Goal: Information Seeking & Learning: Learn about a topic

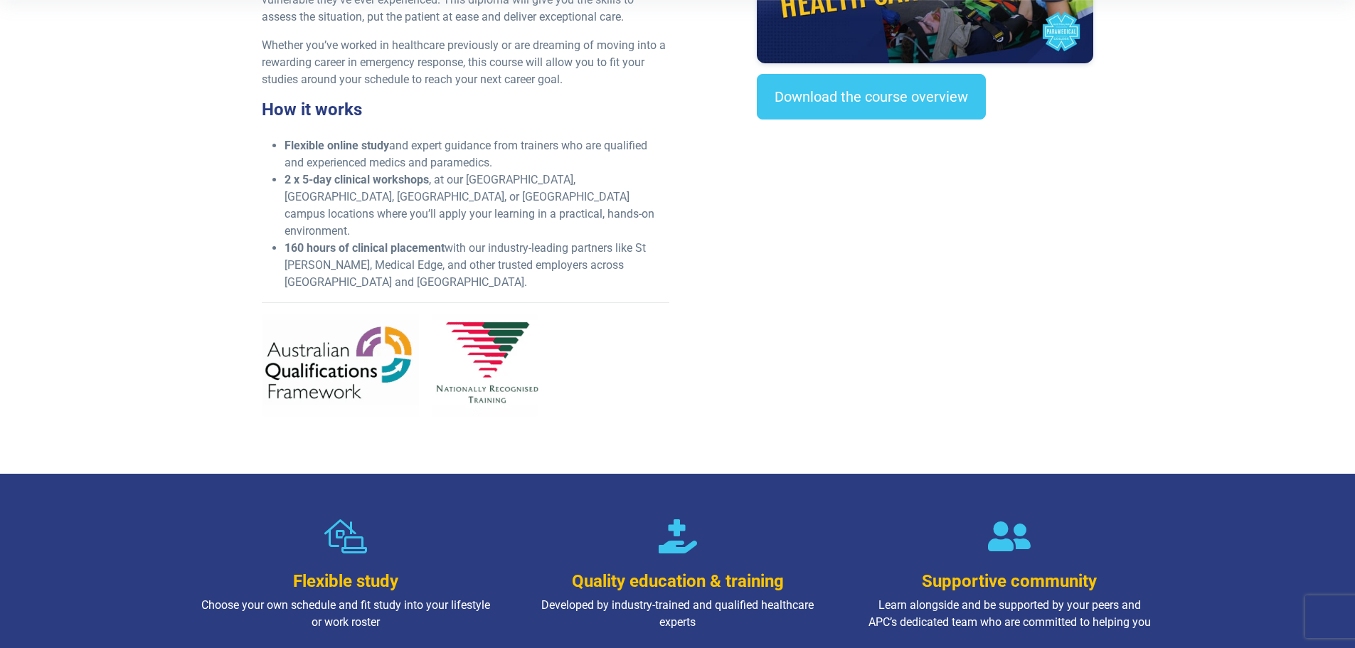
scroll to position [285, 0]
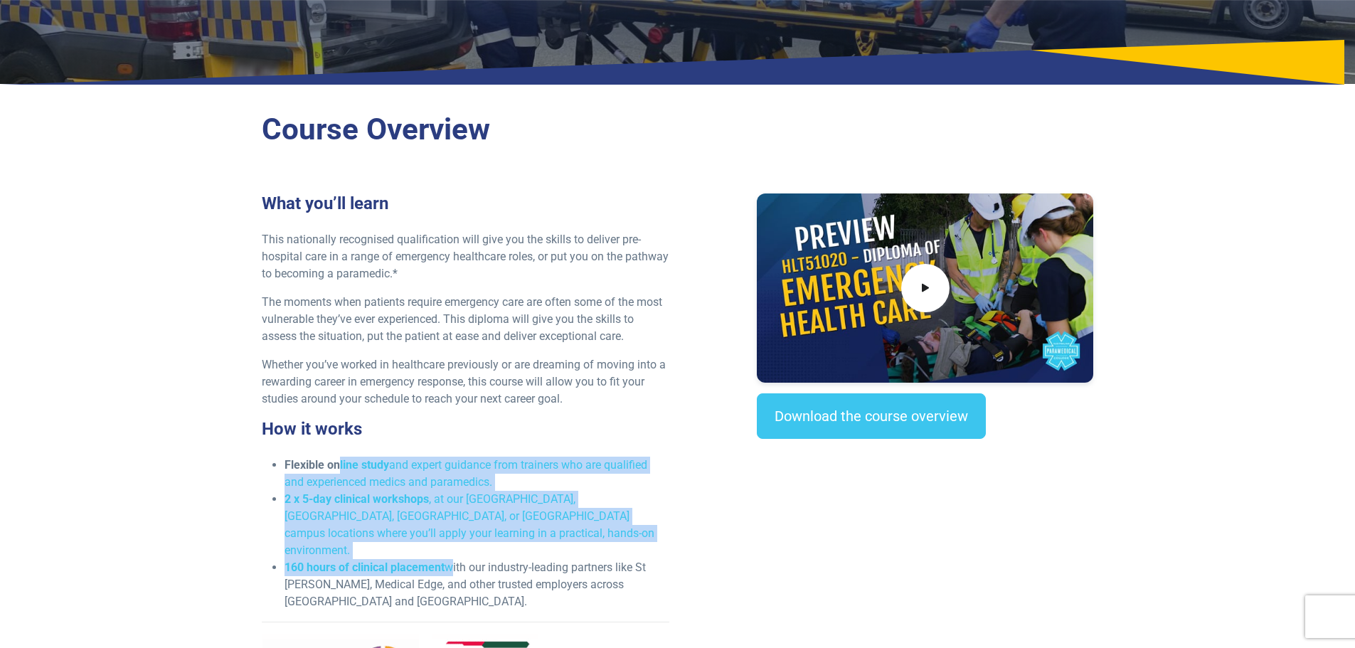
drag, startPoint x: 337, startPoint y: 469, endPoint x: 448, endPoint y: 526, distance: 124.7
click at [447, 526] on ul "Flexible online study and expert guidance from trainers who are qualified and e…" at bounding box center [466, 534] width 408 height 154
click at [524, 521] on li "2 x 5-day clinical workshops , at our NSW, VIC, QLD, or WA campus locations whe…" at bounding box center [477, 525] width 385 height 68
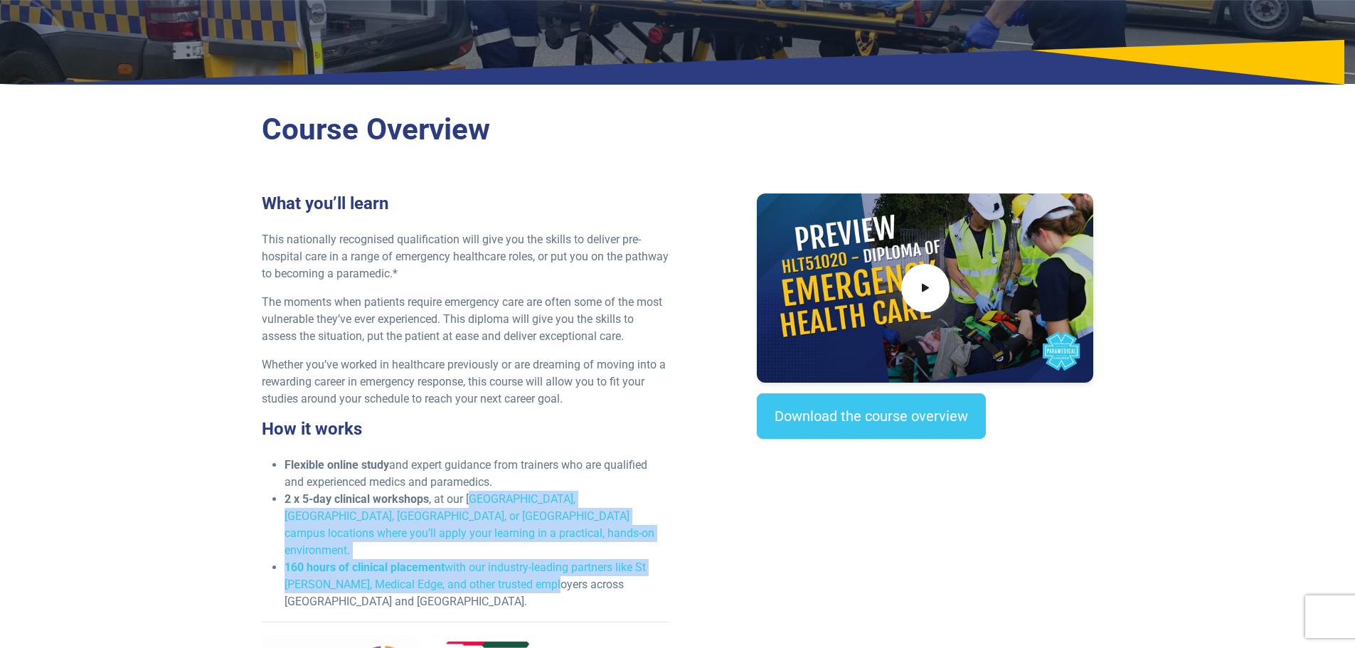
drag, startPoint x: 546, startPoint y: 551, endPoint x: 472, endPoint y: 504, distance: 86.6
click at [472, 504] on ul "Flexible online study and expert guidance from trainers who are qualified and e…" at bounding box center [466, 534] width 408 height 154
click at [490, 506] on li "2 x 5-day clinical workshops , at our NSW, VIC, QLD, or WA campus locations whe…" at bounding box center [477, 525] width 385 height 68
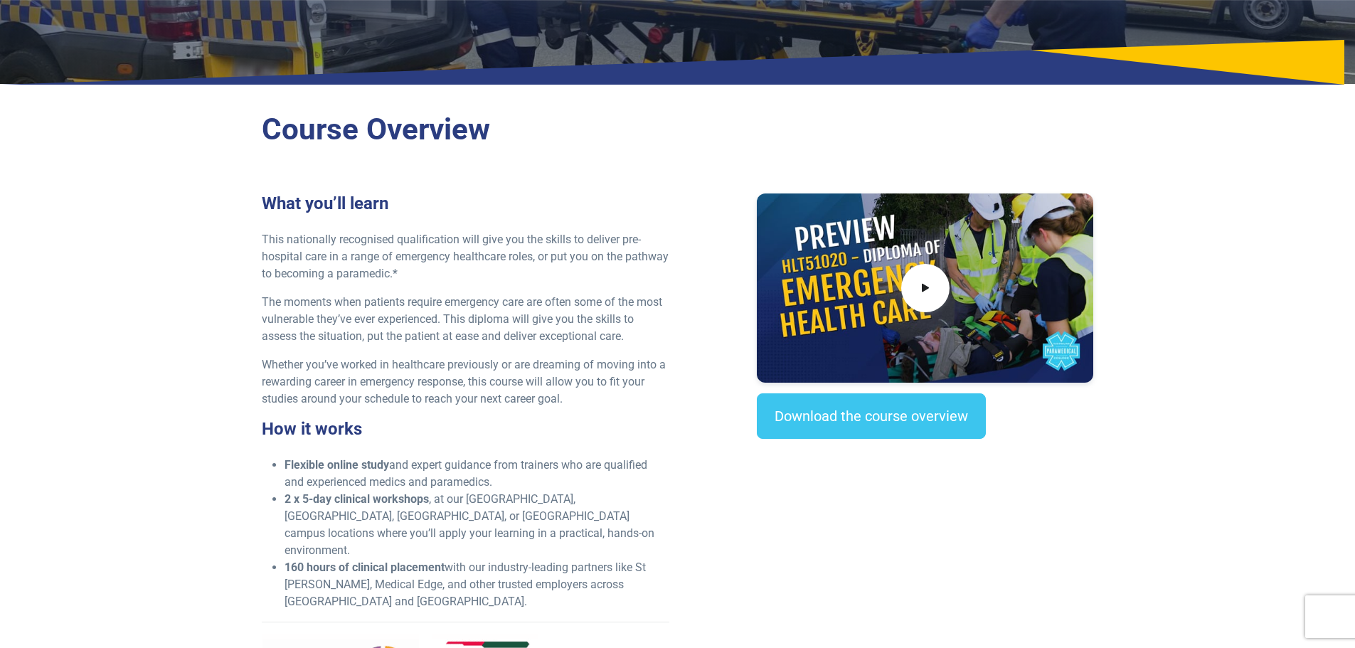
click at [465, 399] on p "Whether you’ve worked in healthcare previously or are dreaming of moving into a…" at bounding box center [466, 381] width 408 height 51
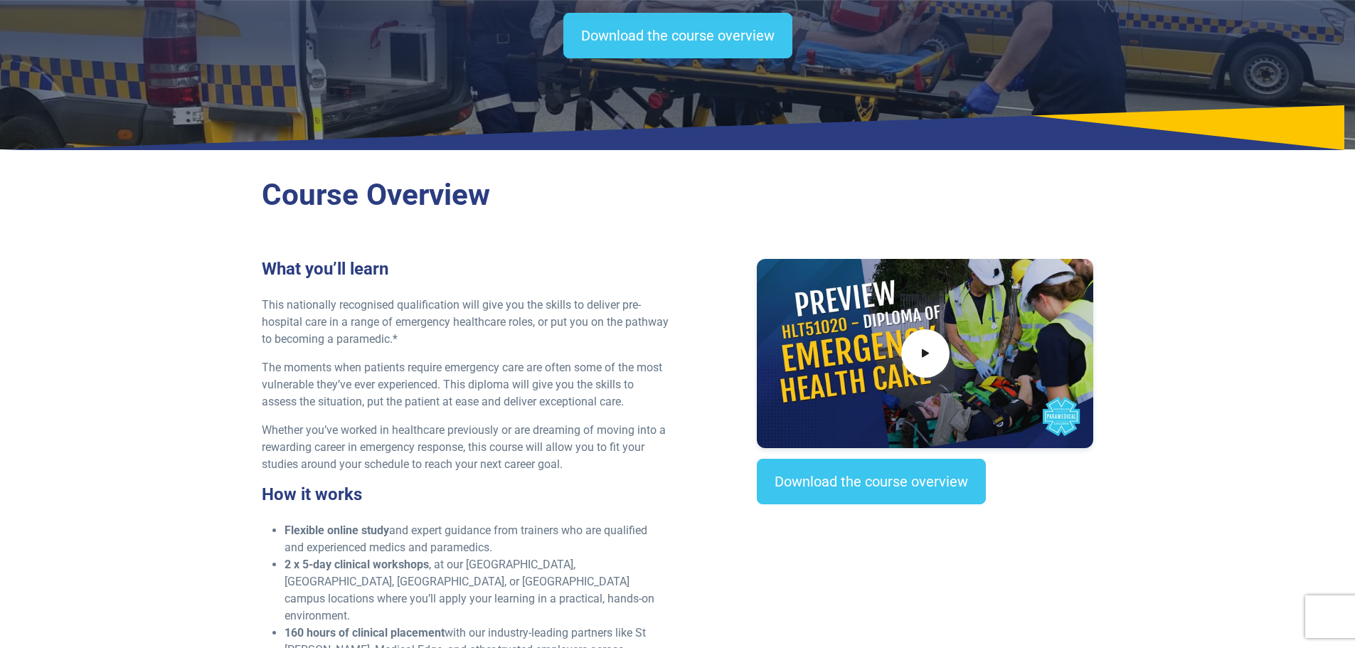
scroll to position [356, 0]
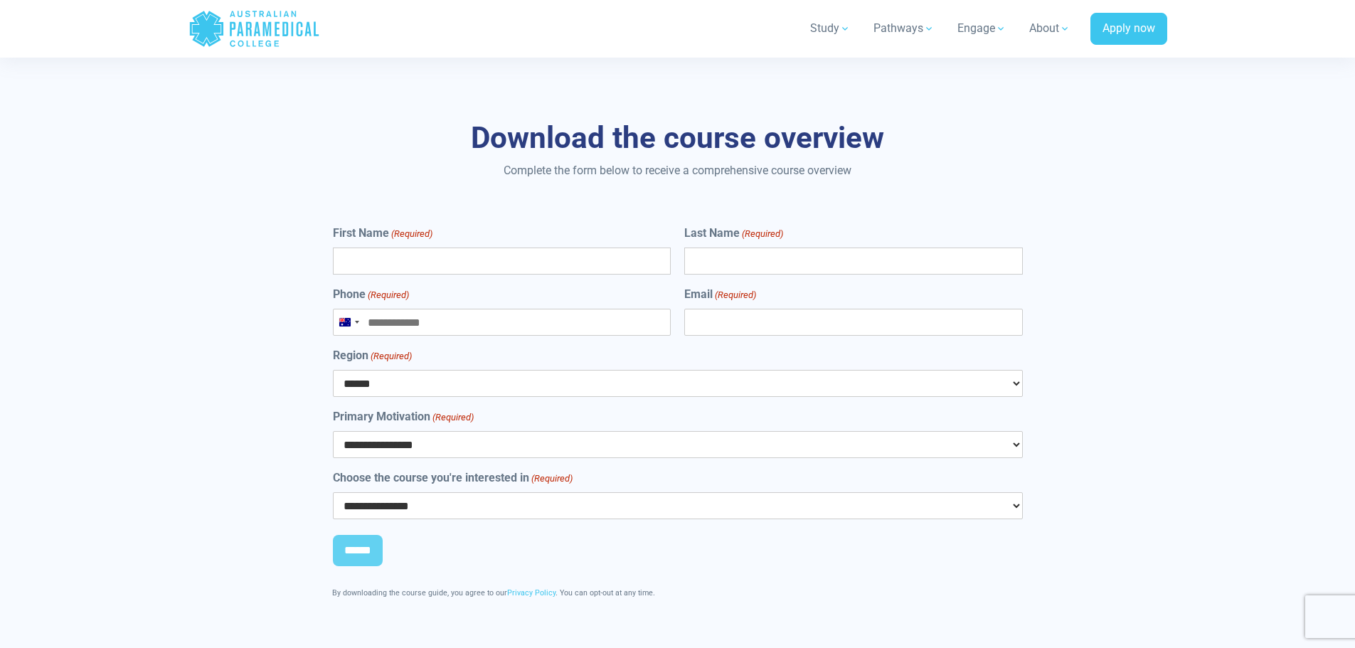
scroll to position [7865, 0]
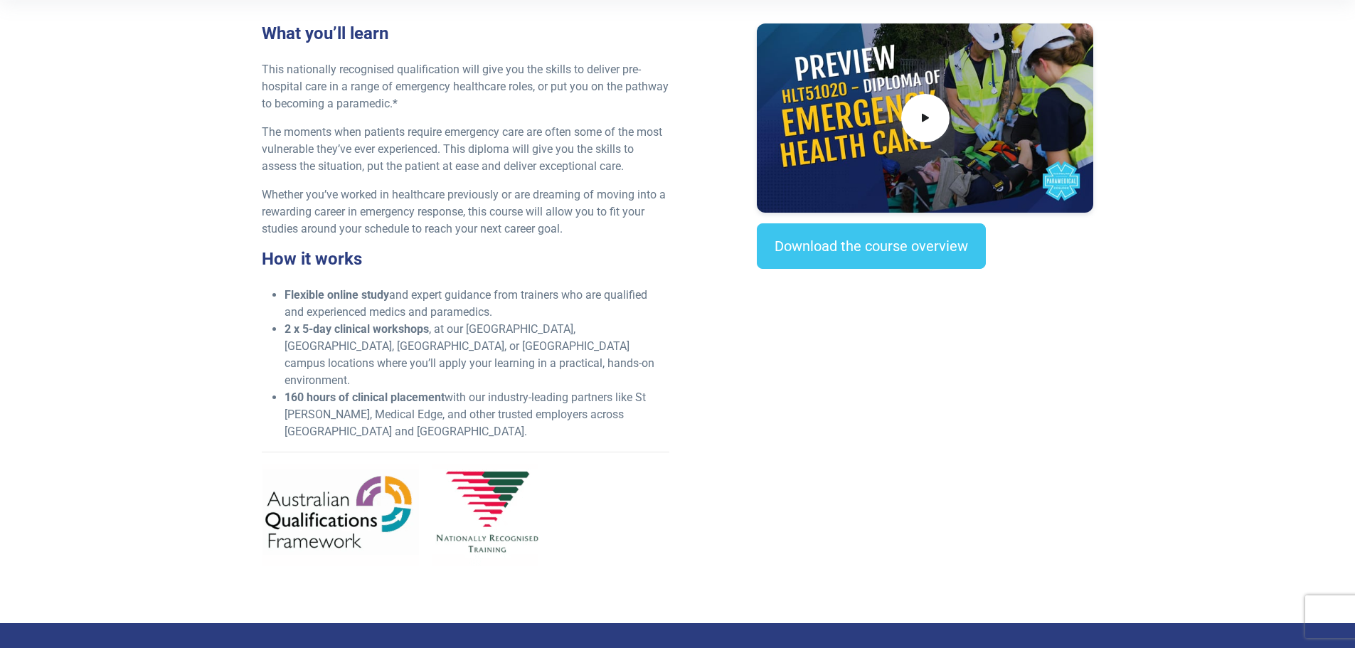
drag, startPoint x: 1241, startPoint y: 418, endPoint x: 1229, endPoint y: 255, distance: 163.3
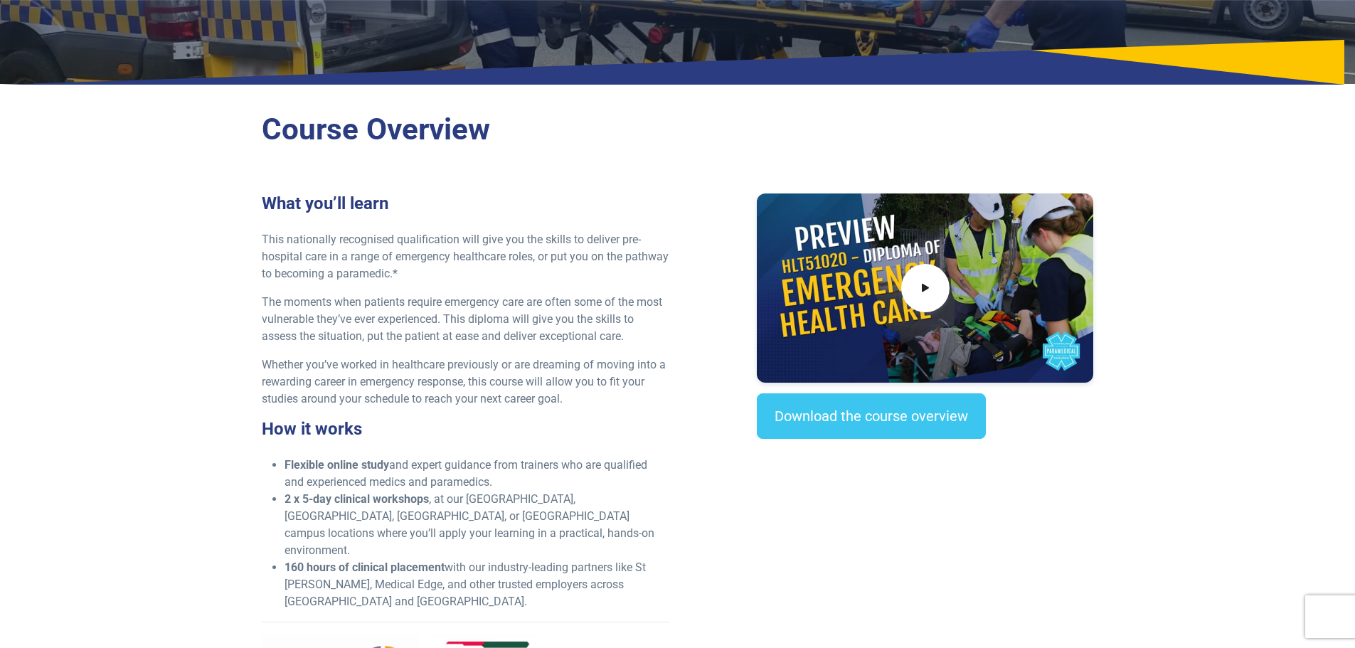
scroll to position [0, 0]
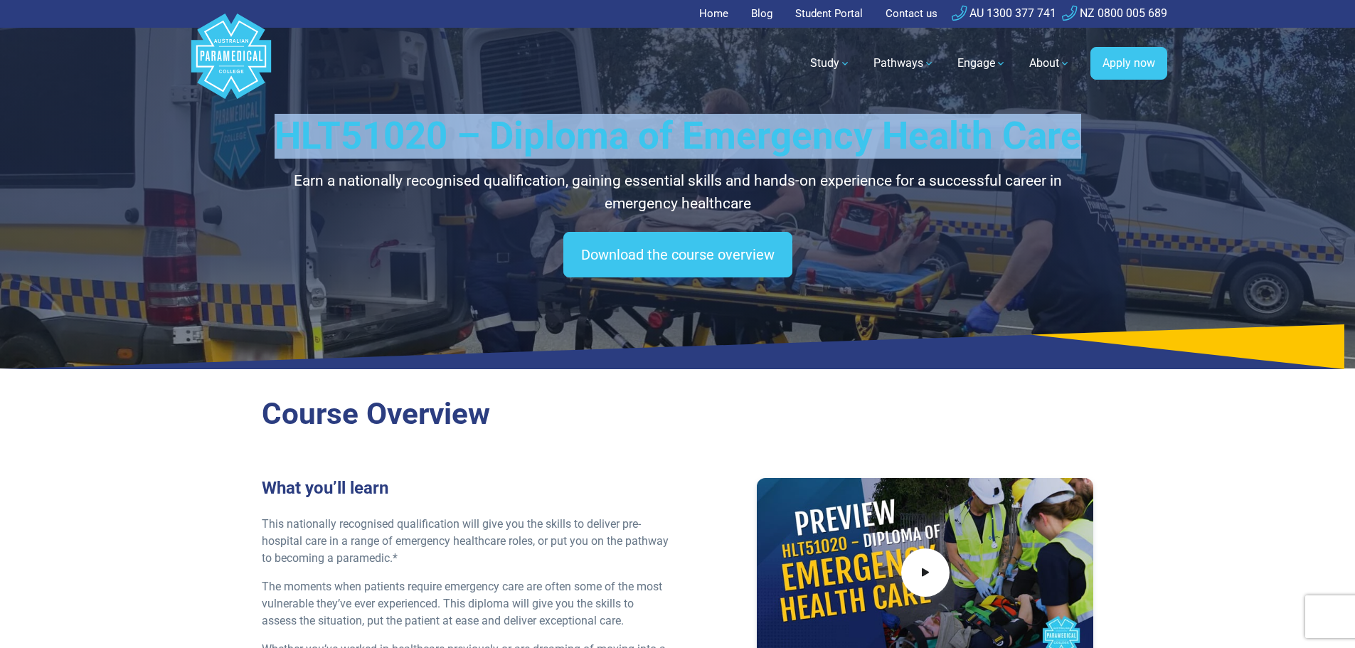
drag, startPoint x: 284, startPoint y: 132, endPoint x: 1074, endPoint y: 146, distance: 790.4
click at [1074, 146] on h1 "HLT51020 – Diploma of Emergency Health Care" at bounding box center [678, 136] width 832 height 45
click at [1085, 144] on h1 "HLT51020 – Diploma of Emergency Health Care" at bounding box center [678, 136] width 832 height 45
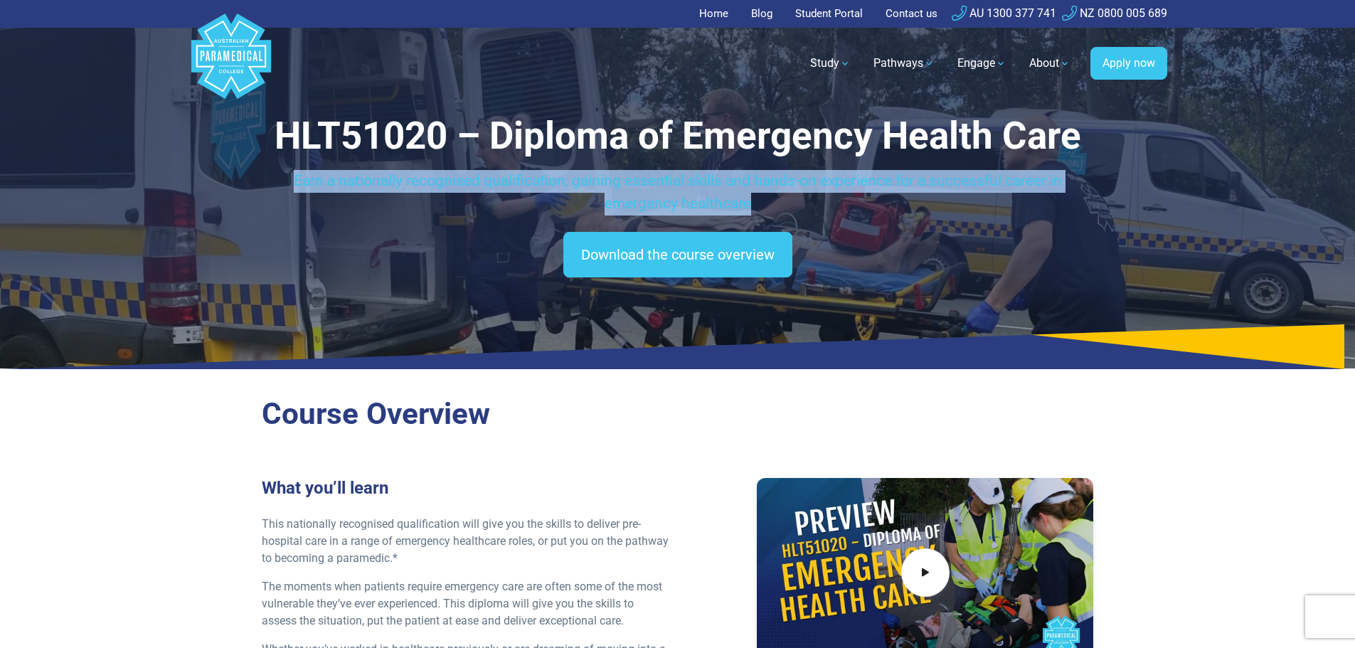
drag, startPoint x: 770, startPoint y: 203, endPoint x: 294, endPoint y: 184, distance: 476.3
click at [294, 184] on p "Earn a nationally recognised qualification, gaining essential skills and hands-…" at bounding box center [678, 192] width 832 height 45
click at [297, 181] on p "Earn a nationally recognised qualification, gaining essential skills and hands-…" at bounding box center [678, 192] width 832 height 45
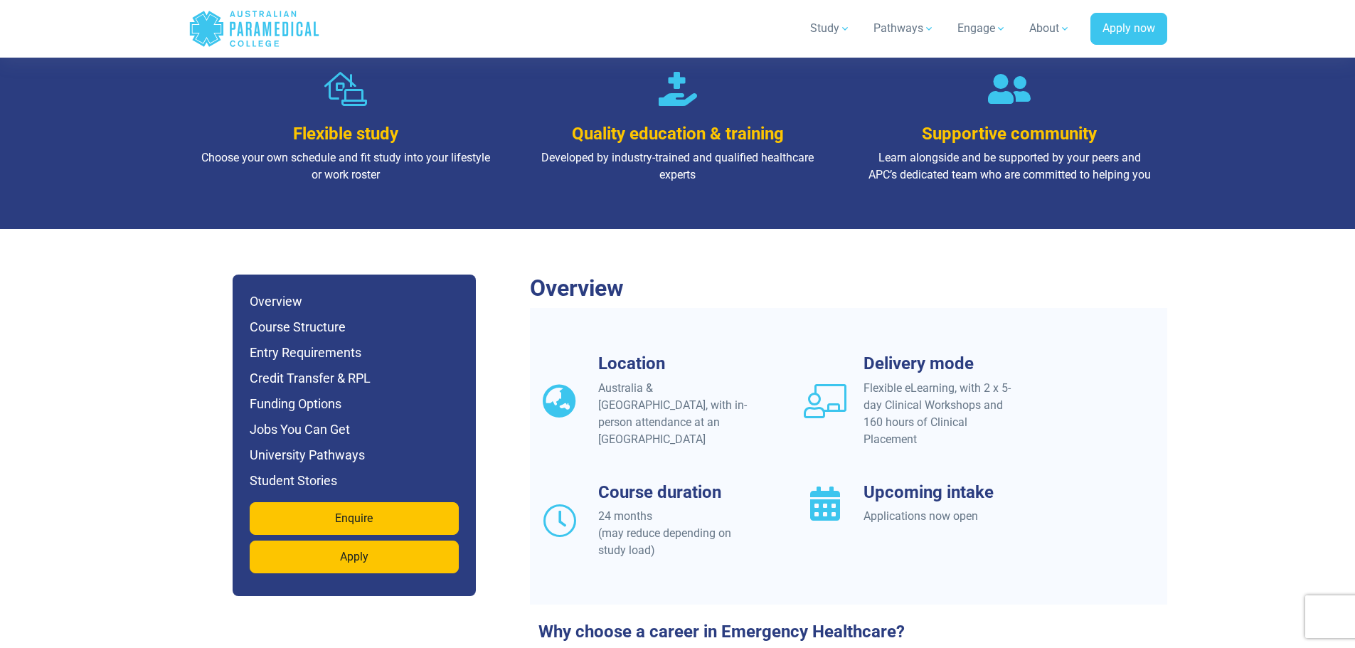
scroll to position [1209, 0]
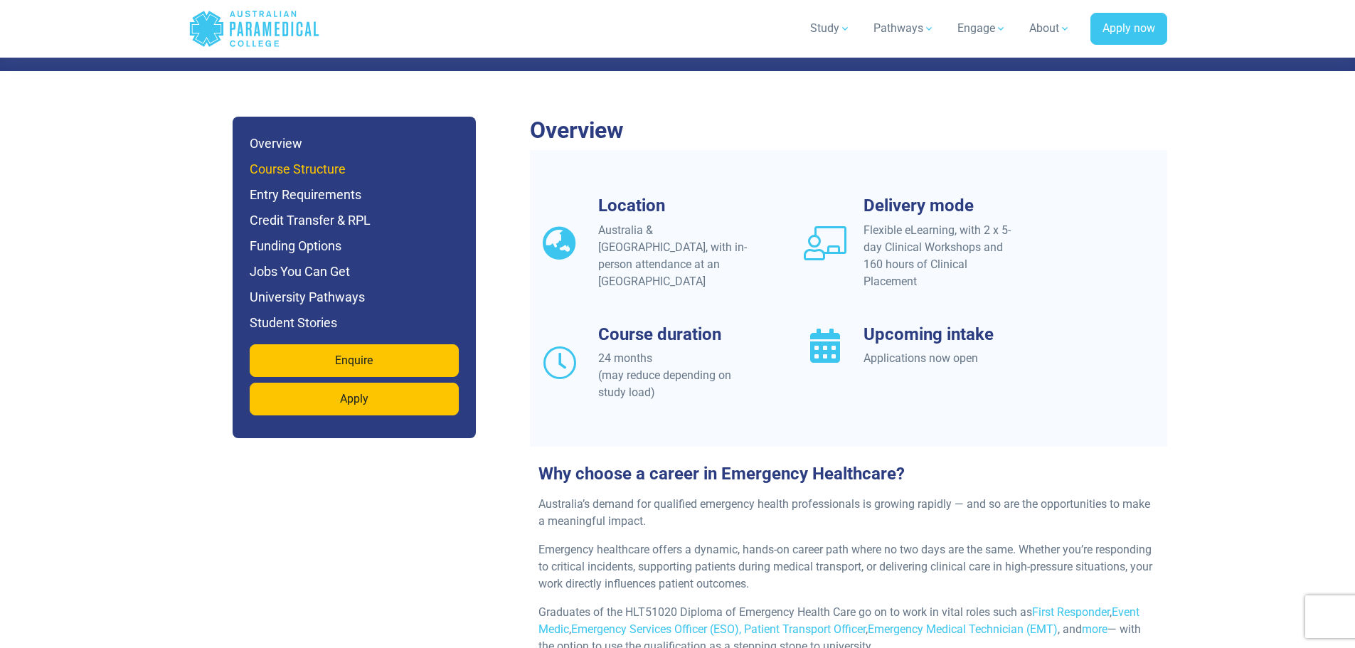
click at [299, 159] on h6 "Course Structure" at bounding box center [354, 169] width 209 height 20
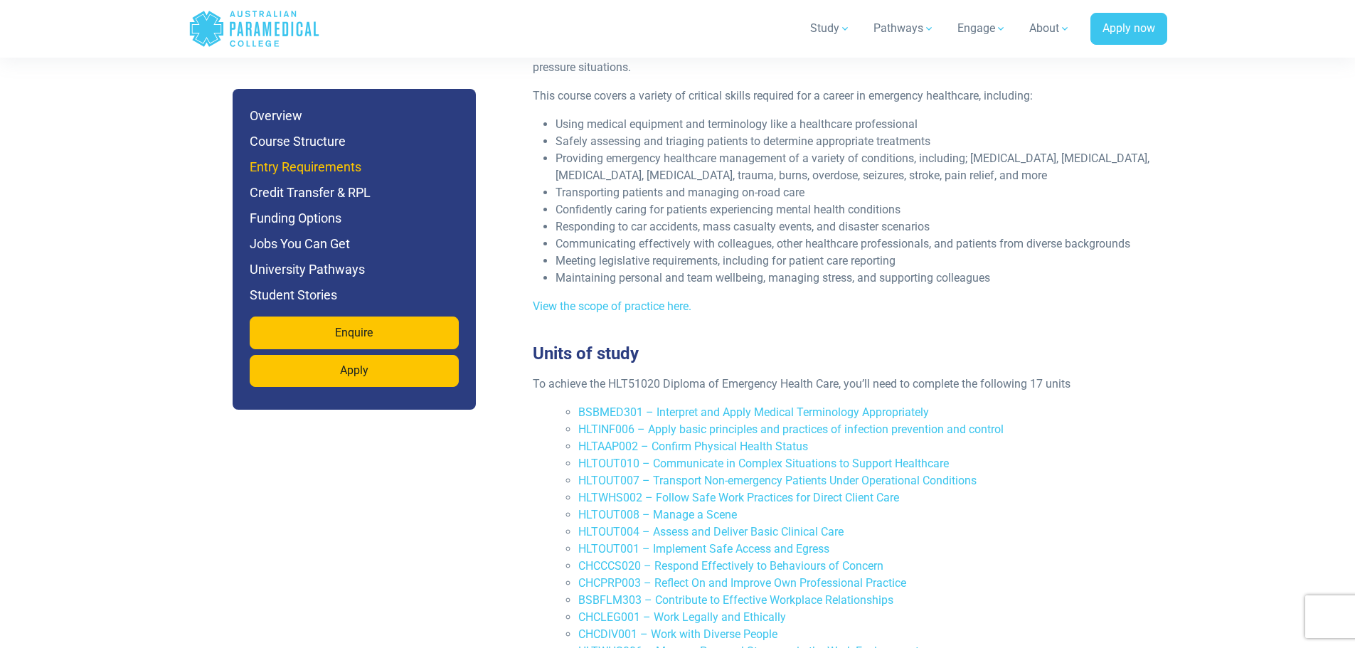
click at [339, 163] on h6 "Entry Requirements" at bounding box center [354, 167] width 209 height 20
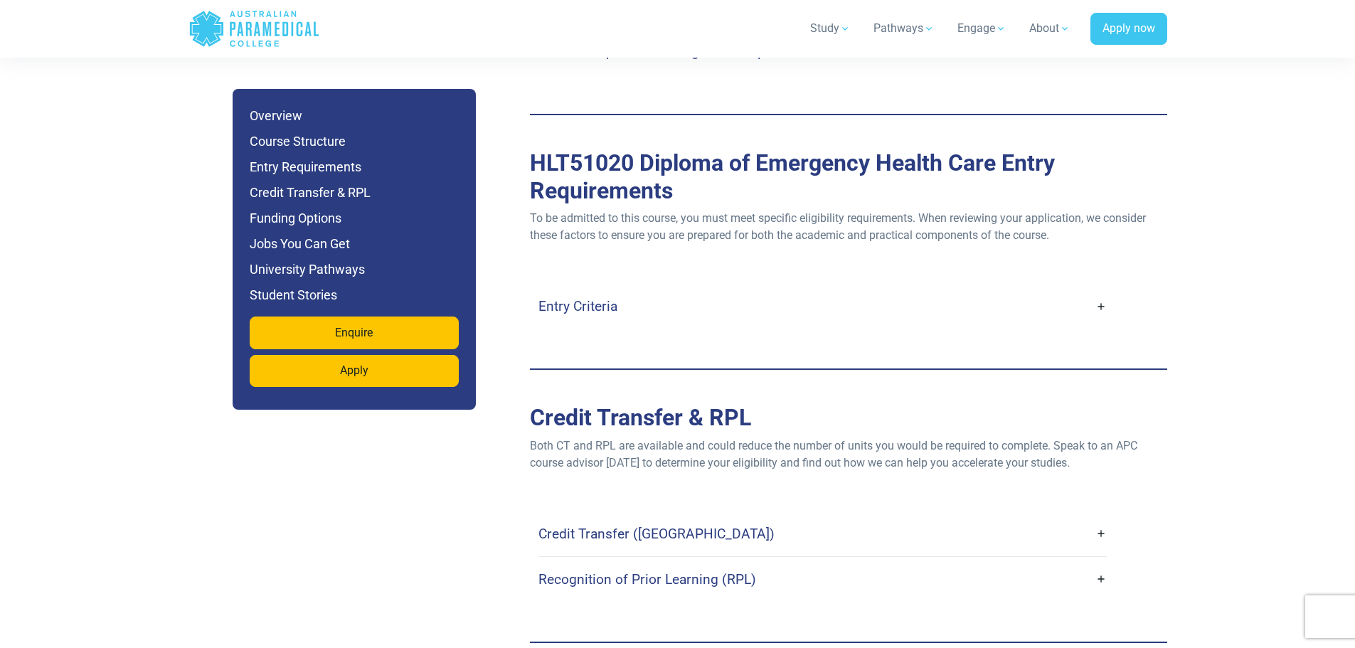
scroll to position [3857, 0]
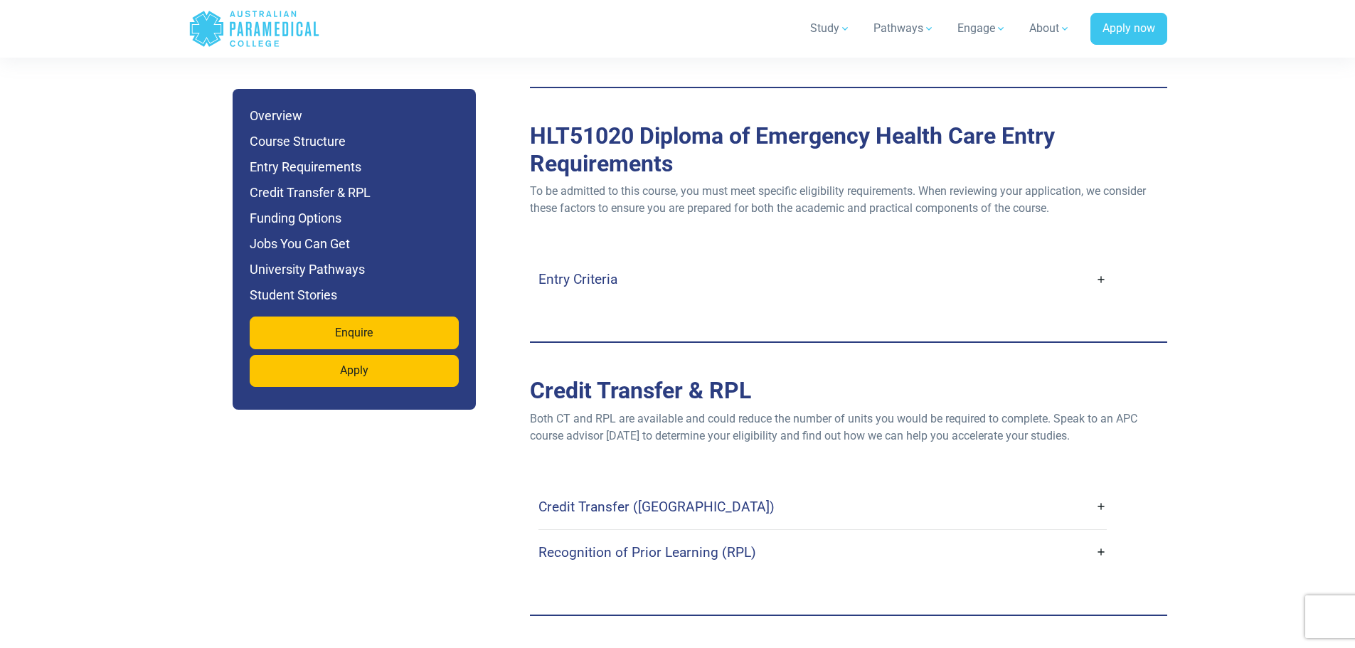
click at [654, 262] on link "Entry Criteria" at bounding box center [822, 278] width 568 height 33
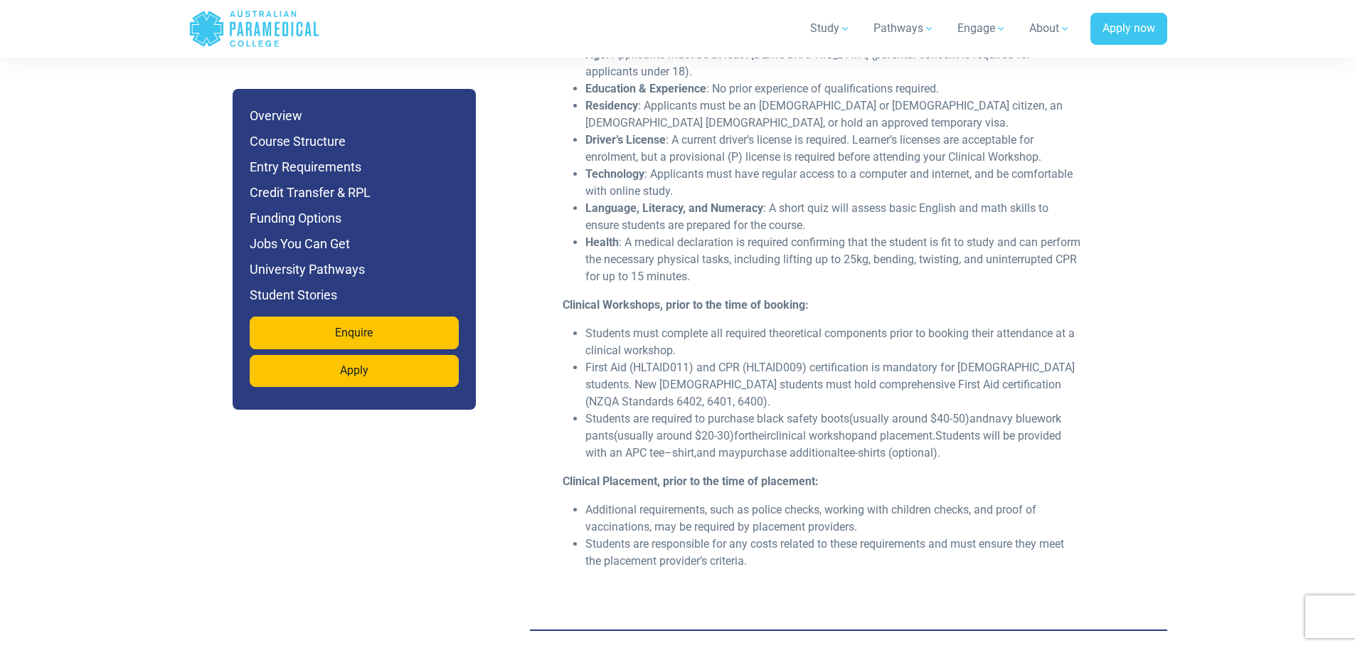
scroll to position [4141, 0]
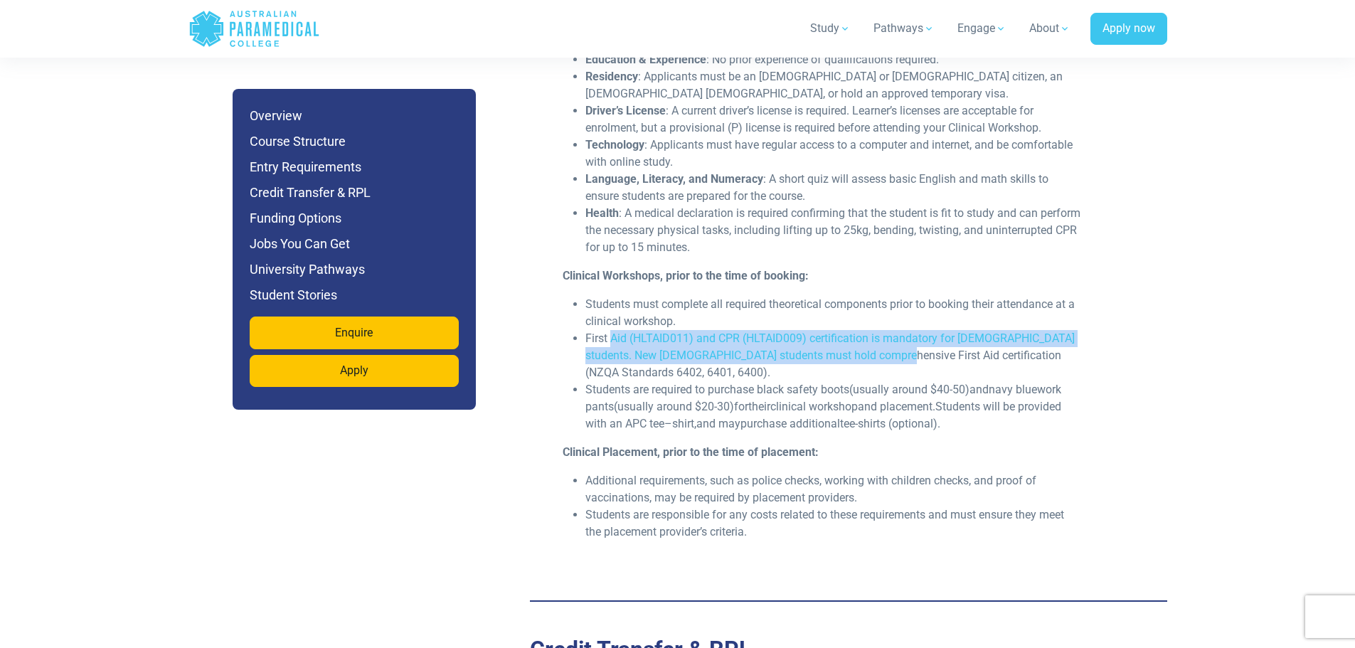
drag, startPoint x: 610, startPoint y: 287, endPoint x: 884, endPoint y: 300, distance: 274.2
click at [884, 330] on li "First Aid (HLTAID011) and CPR (HLTAID009) certification is mandatory for [DEMOG…" at bounding box center [833, 355] width 497 height 51
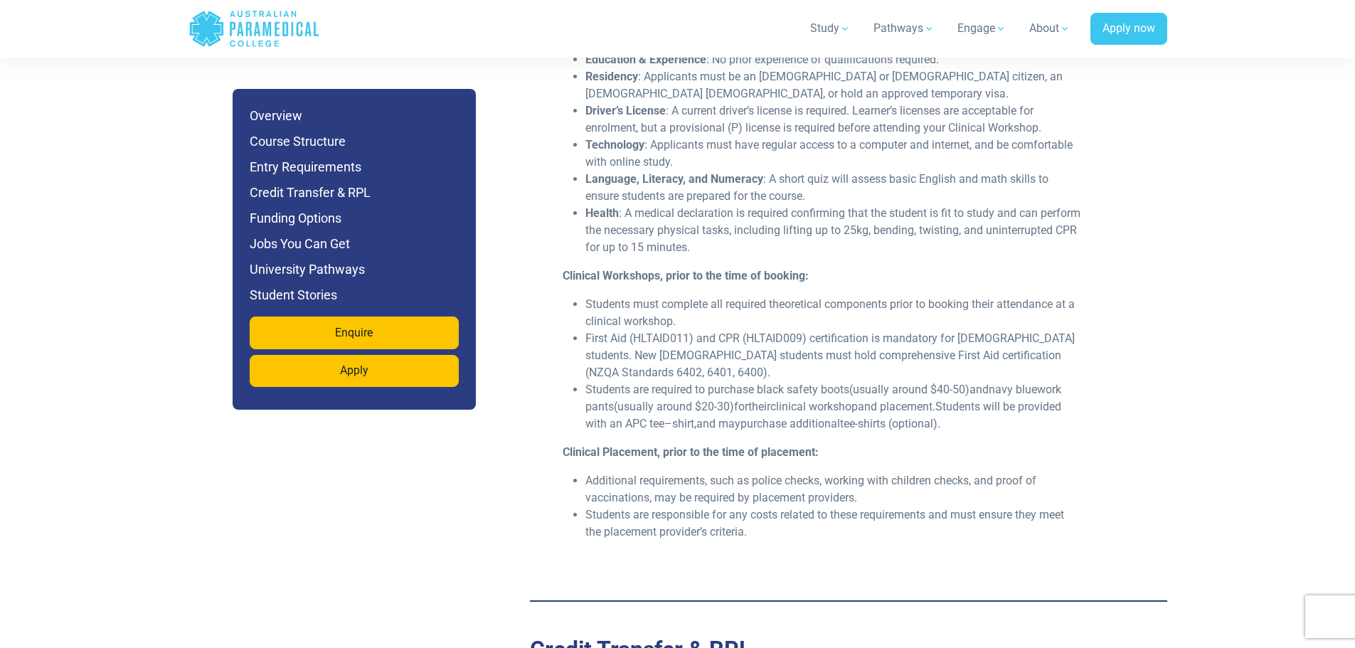
click at [948, 330] on li "First Aid (HLTAID011) and CPR (HLTAID009) certification is mandatory for [DEMOG…" at bounding box center [833, 355] width 497 height 51
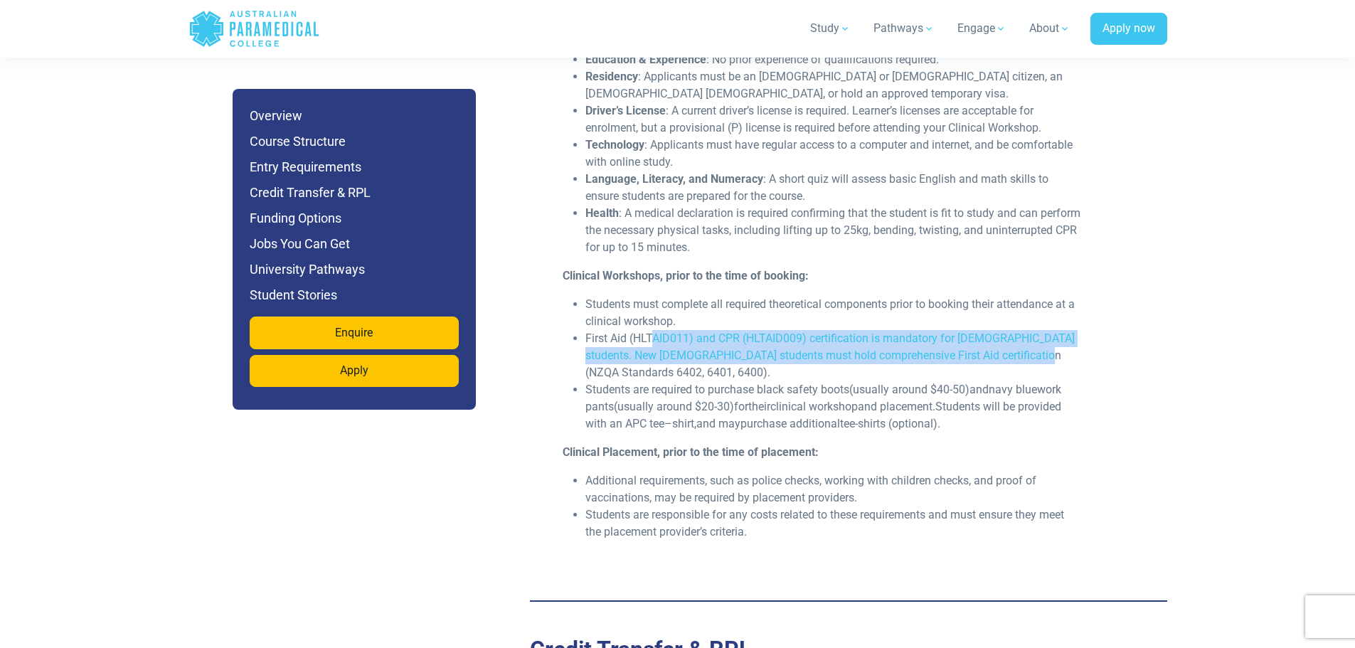
drag, startPoint x: 935, startPoint y: 306, endPoint x: 655, endPoint y: 290, distance: 280.0
click at [655, 330] on li "First Aid (HLTAID011) and CPR (HLTAID009) certification is mandatory for [DEMOG…" at bounding box center [833, 355] width 497 height 51
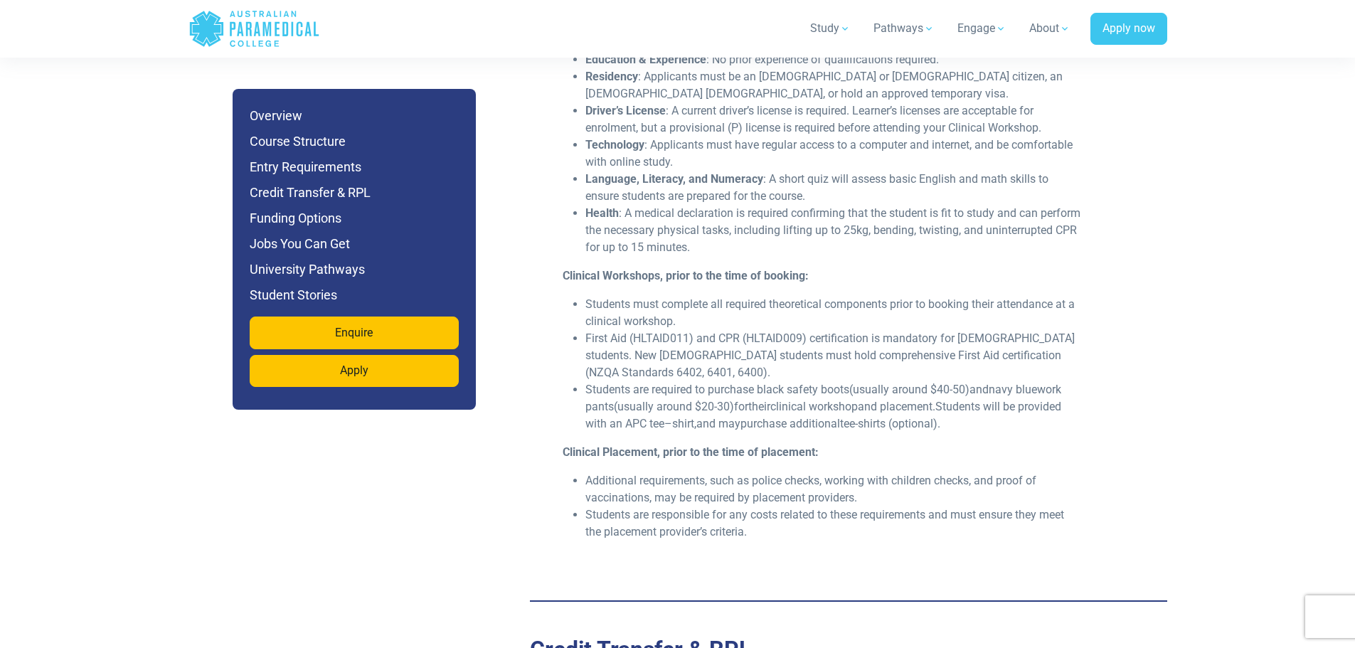
click at [635, 330] on li "First Aid (HLTAID011) and CPR (HLTAID009) certification is mandatory for [DEMOG…" at bounding box center [833, 355] width 497 height 51
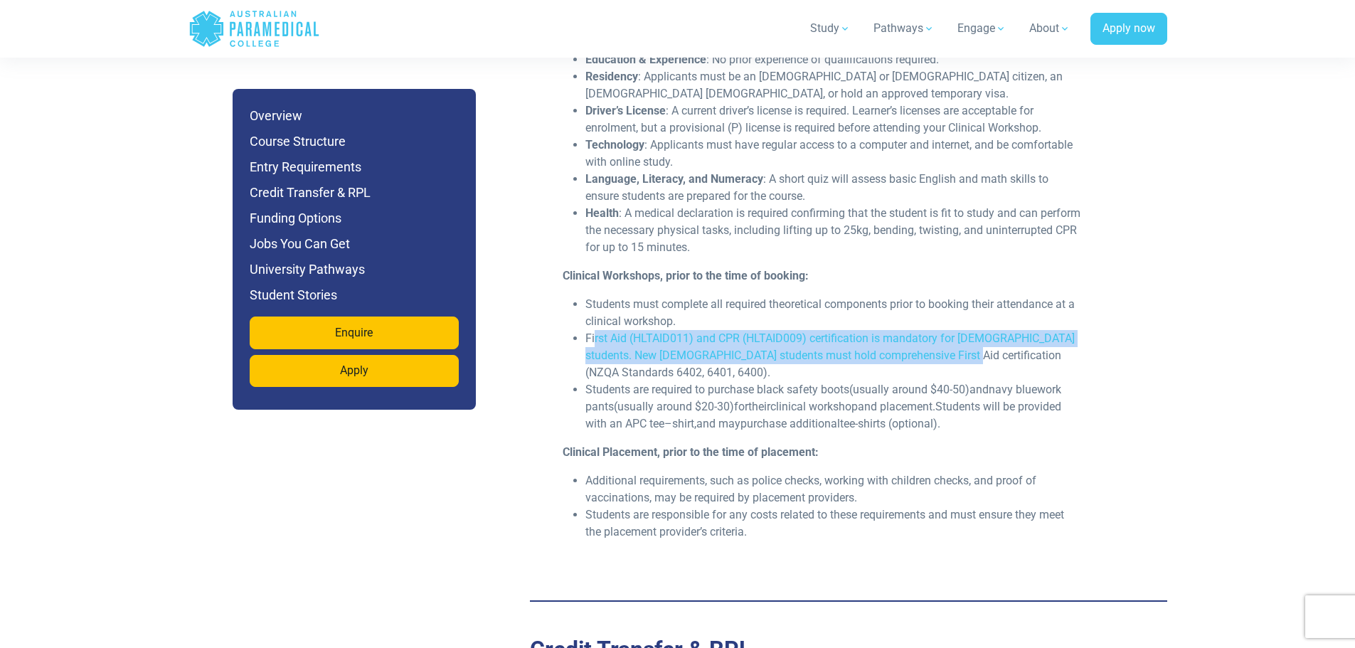
drag, startPoint x: 596, startPoint y: 288, endPoint x: 946, endPoint y: 312, distance: 350.8
click at [946, 330] on li "First Aid (HLTAID011) and CPR (HLTAID009) certification is mandatory for [DEMOG…" at bounding box center [833, 355] width 497 height 51
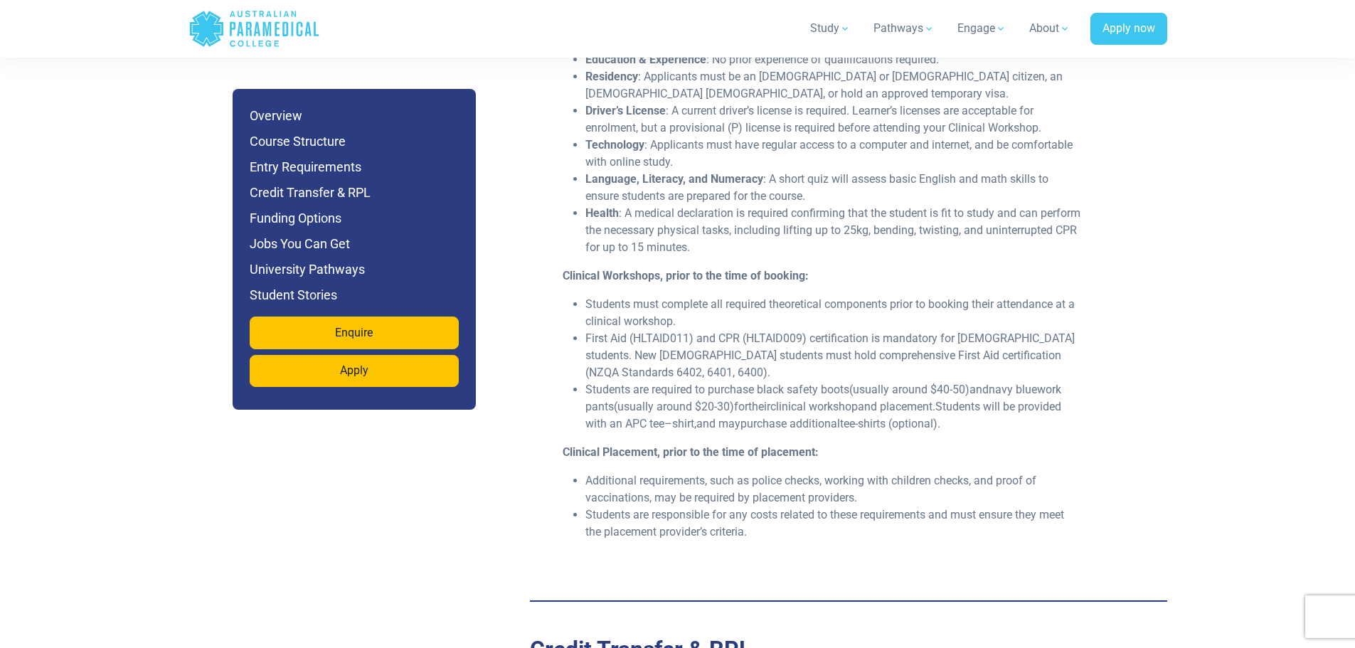
click at [990, 330] on li "First Aid (HLTAID011) and CPR (HLTAID009) certification is mandatory for [DEMOG…" at bounding box center [833, 355] width 497 height 51
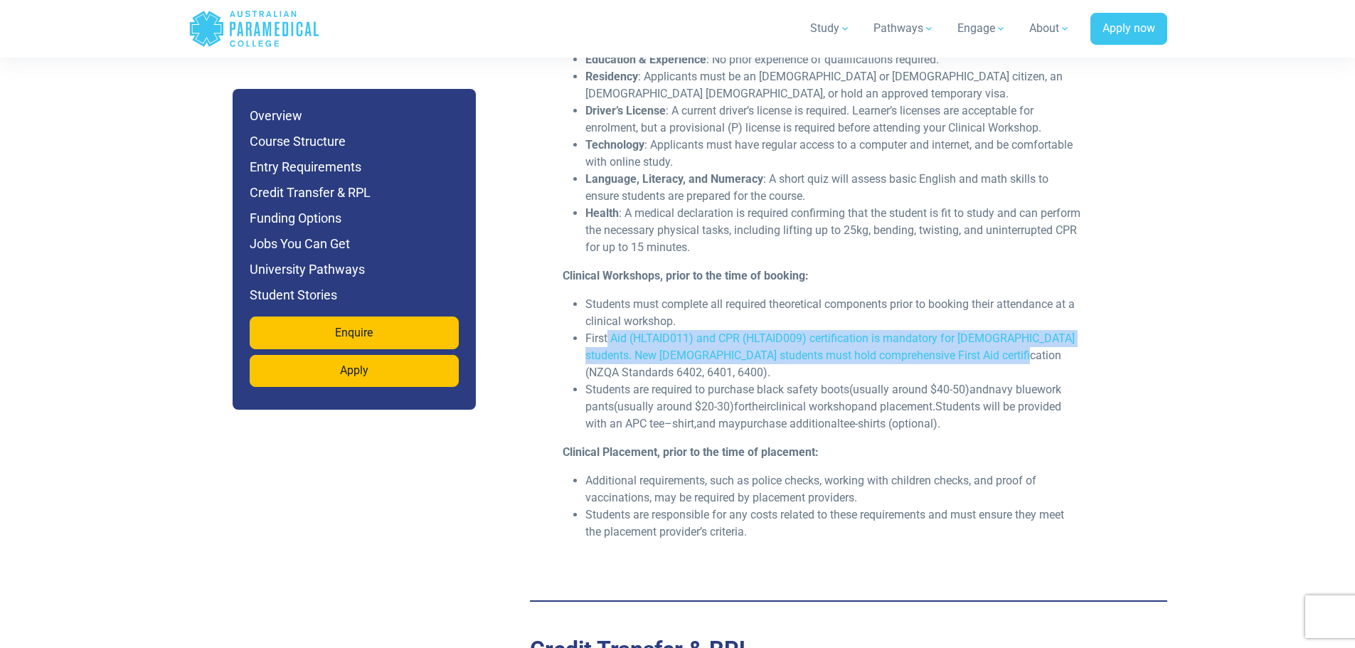
drag, startPoint x: 1014, startPoint y: 300, endPoint x: 606, endPoint y: 287, distance: 408.5
click at [606, 330] on li "First Aid (HLTAID011) and CPR (HLTAID009) certification is mandatory for [DEMOG…" at bounding box center [833, 355] width 497 height 51
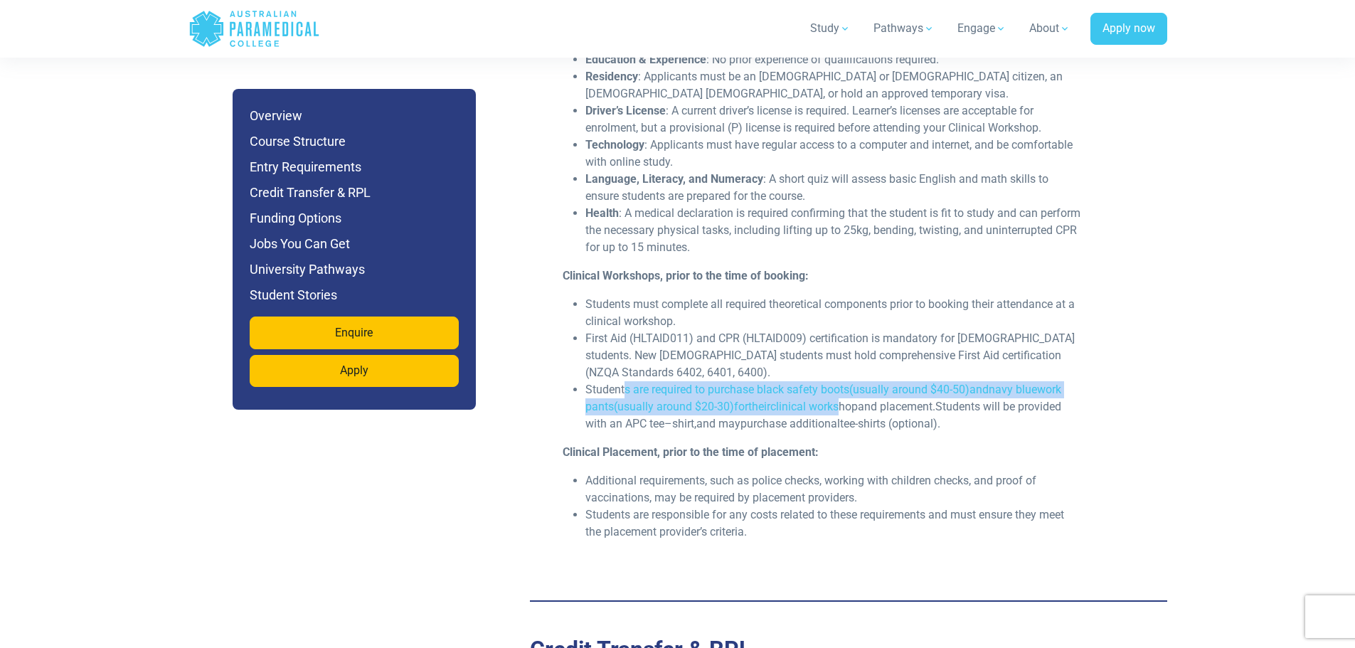
drag, startPoint x: 623, startPoint y: 335, endPoint x: 859, endPoint y: 354, distance: 236.9
click at [859, 383] on span "Students are required to purchase black safety boots (usually around $40-50) an…" at bounding box center [823, 407] width 476 height 48
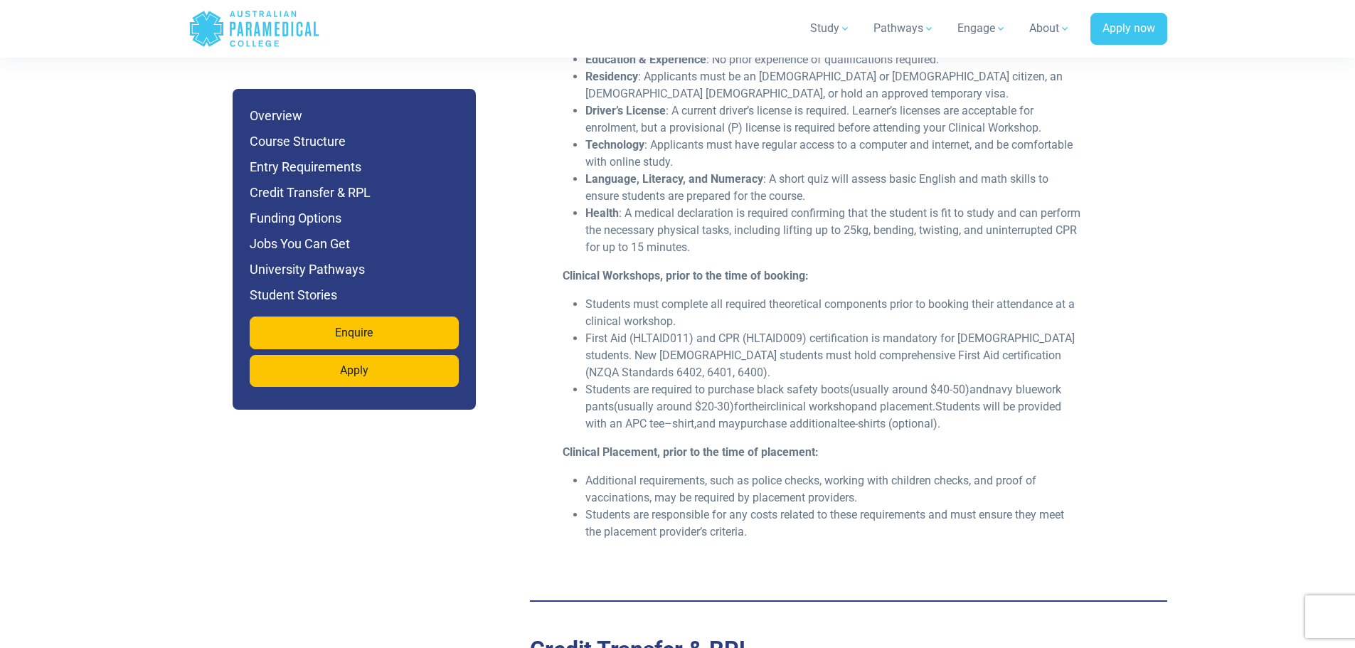
click at [880, 400] on span "and placement." at bounding box center [897, 407] width 78 height 14
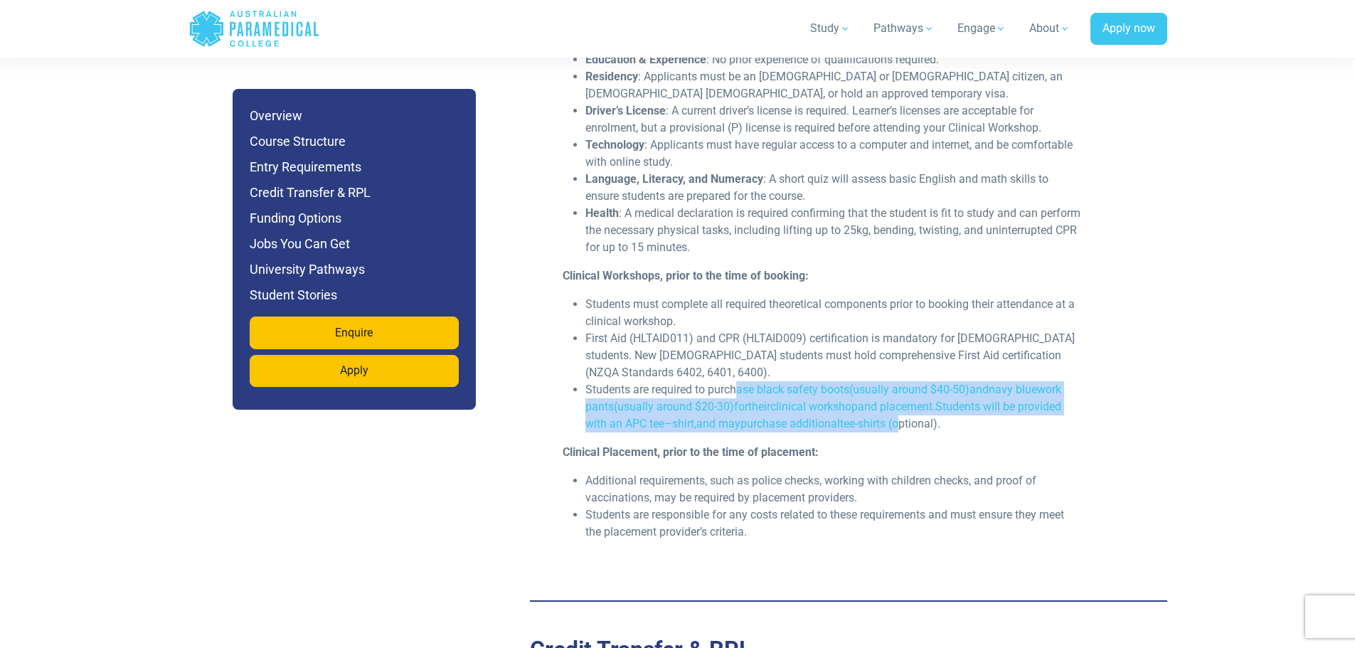
drag, startPoint x: 866, startPoint y: 366, endPoint x: 735, endPoint y: 334, distance: 134.9
click at [735, 383] on span "Students are required to purchase black safety boots (usually around $40-50) an…" at bounding box center [823, 407] width 476 height 48
click at [846, 383] on span "black safety boots" at bounding box center [803, 390] width 92 height 14
drag, startPoint x: 600, startPoint y: 337, endPoint x: 890, endPoint y: 369, distance: 291.3
click at [890, 383] on span "Students are required to purchase black safety boots (usually around $40-50) an…" at bounding box center [823, 407] width 476 height 48
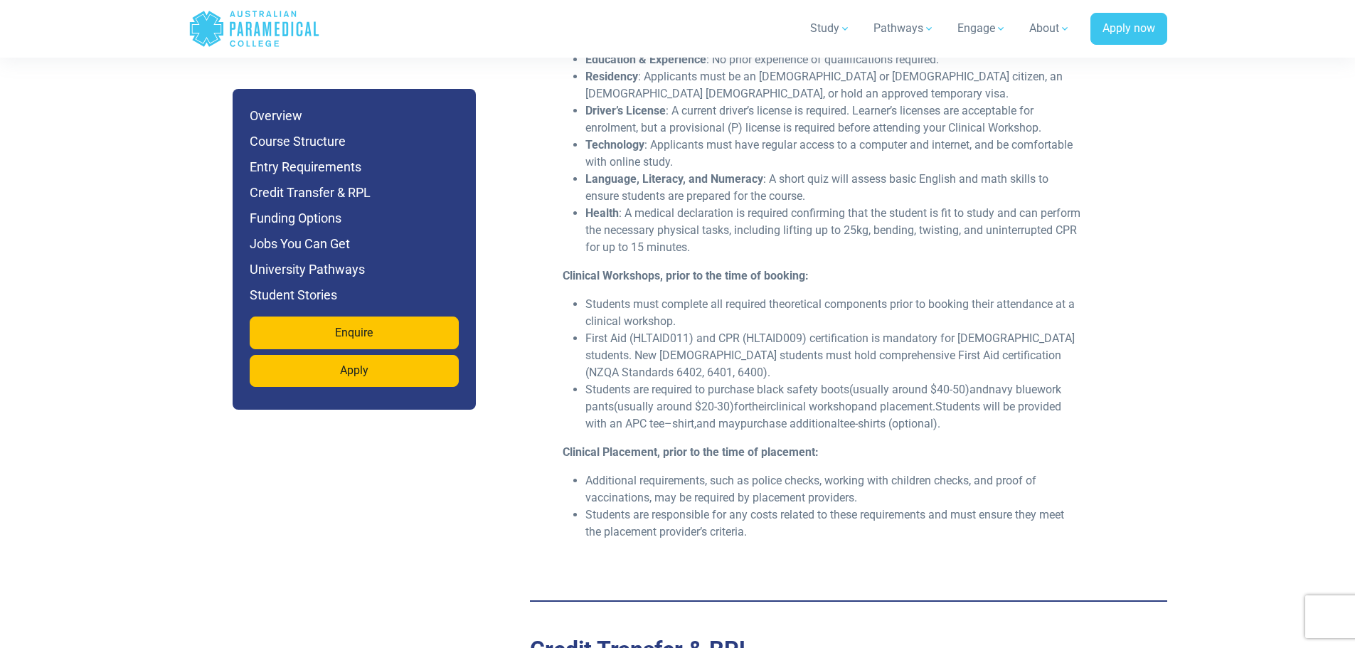
click at [933, 417] on span "tee-shirts (optional)." at bounding box center [890, 424] width 100 height 14
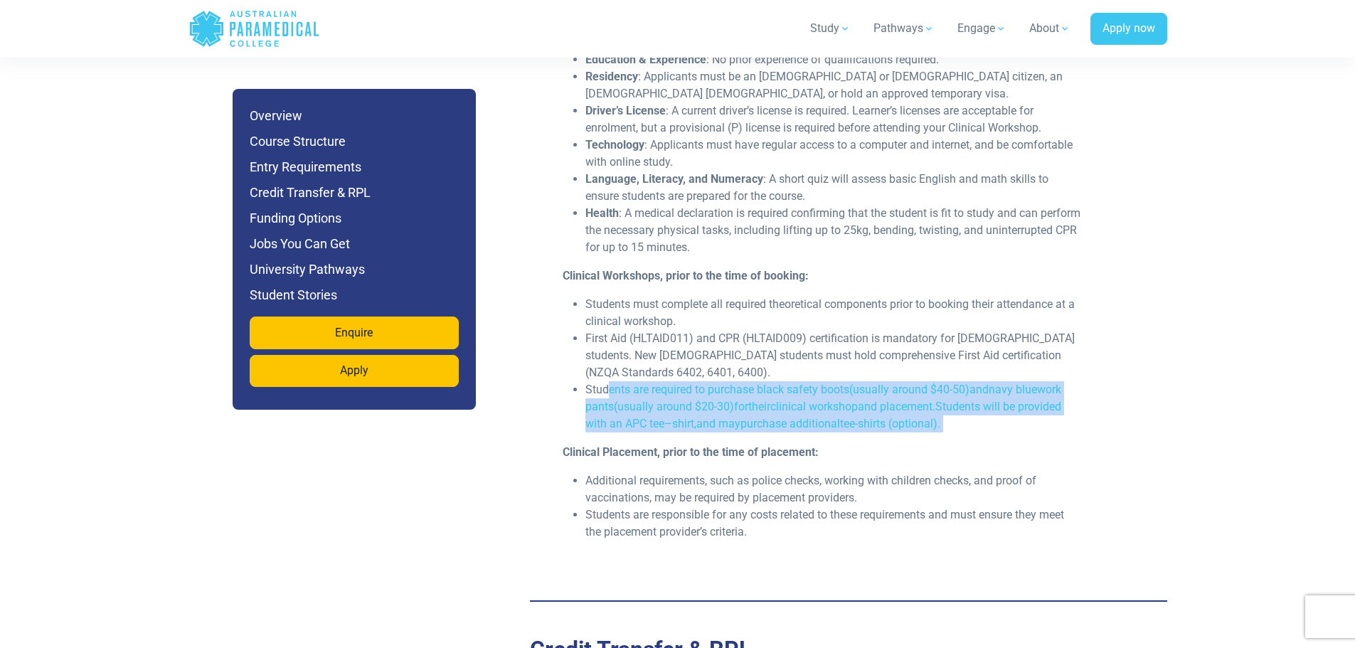
drag, startPoint x: 856, startPoint y: 364, endPoint x: 605, endPoint y: 339, distance: 252.3
click at [605, 381] on li "Students are required to purchase black safety boots (usually around $40-50) an…" at bounding box center [833, 406] width 497 height 51
click at [789, 383] on span "black safety boots" at bounding box center [803, 390] width 92 height 14
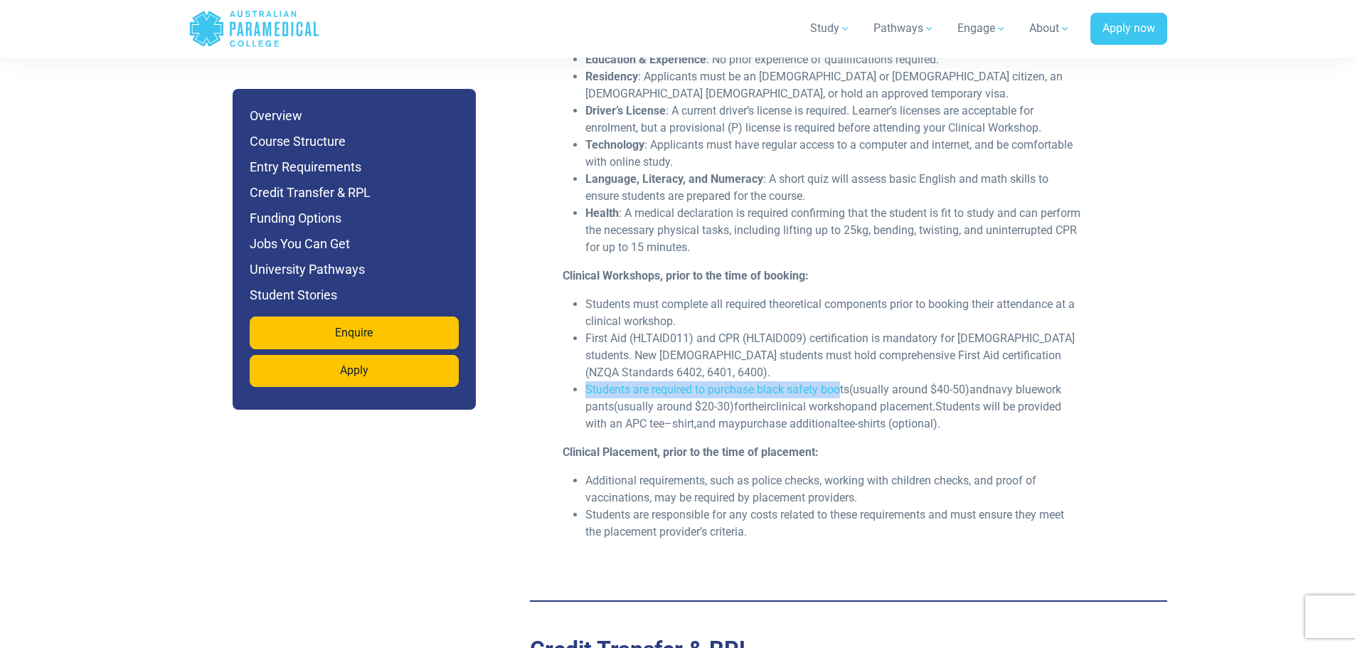
drag, startPoint x: 587, startPoint y: 336, endPoint x: 843, endPoint y: 343, distance: 256.2
click at [843, 383] on span "Students are required to purchase black safety boots (usually around $40-50) an…" at bounding box center [823, 407] width 476 height 48
click at [873, 381] on li "Students are required to purchase black safety boots (usually around $40-50) an…" at bounding box center [833, 406] width 497 height 51
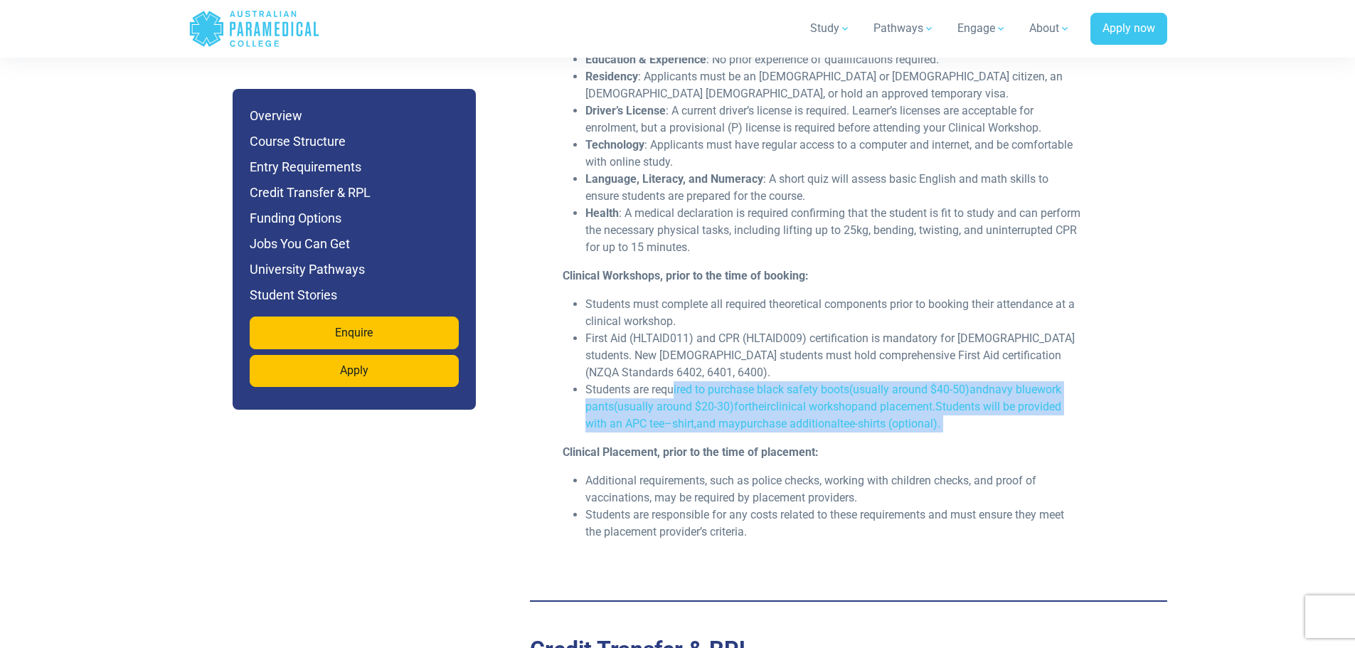
drag, startPoint x: 970, startPoint y: 371, endPoint x: 674, endPoint y: 344, distance: 297.9
click at [674, 381] on li "Students are required to purchase black safety boots (usually around $40-50) an…" at bounding box center [833, 406] width 497 height 51
click at [680, 383] on span "are required to" at bounding box center [669, 390] width 72 height 14
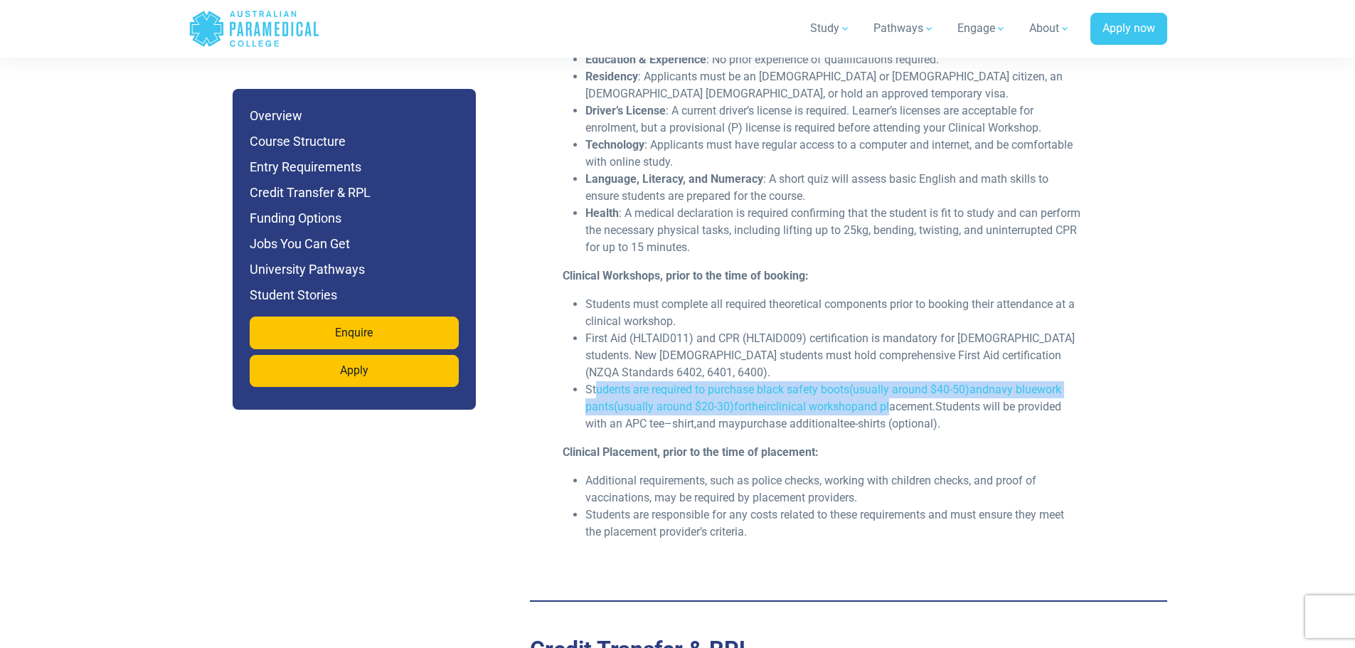
drag, startPoint x: 597, startPoint y: 336, endPoint x: 903, endPoint y: 363, distance: 307.1
click at [903, 381] on li "Students are required to purchase black safety boots (usually around $40-50) an…" at bounding box center [833, 406] width 497 height 51
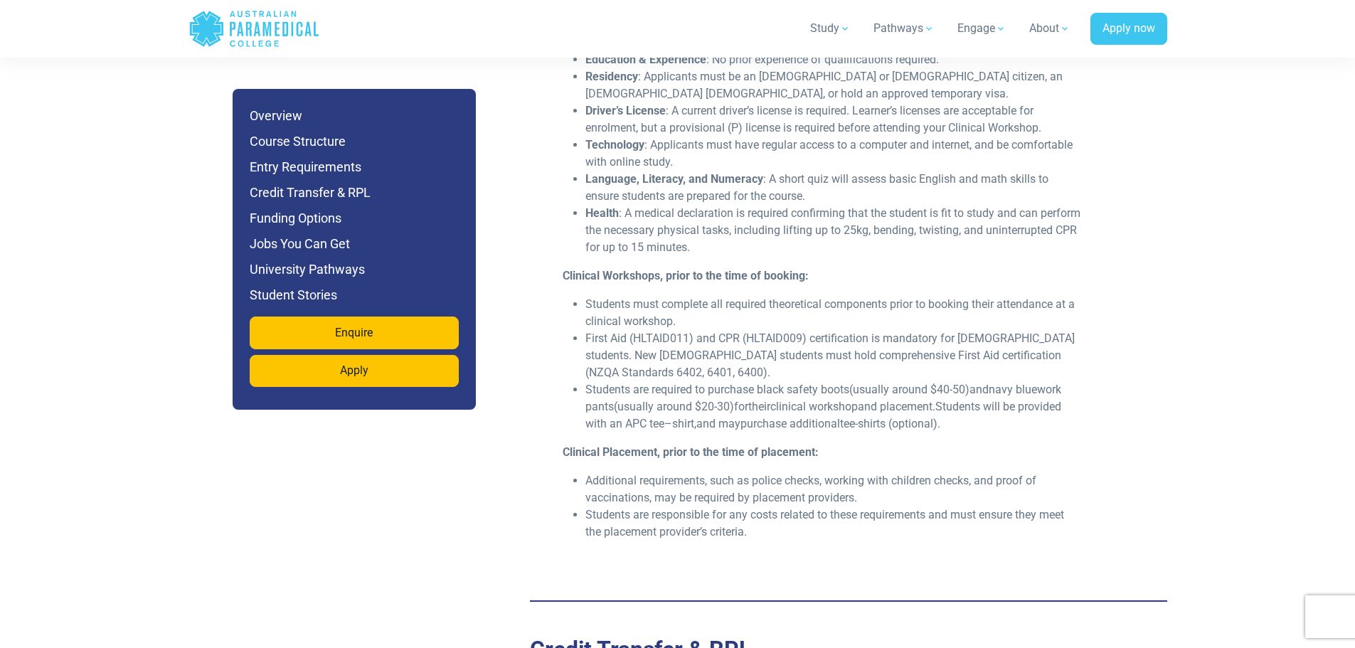
click at [918, 381] on li "Students are required to purchase black safety boots (usually around $40-50) an…" at bounding box center [833, 406] width 497 height 51
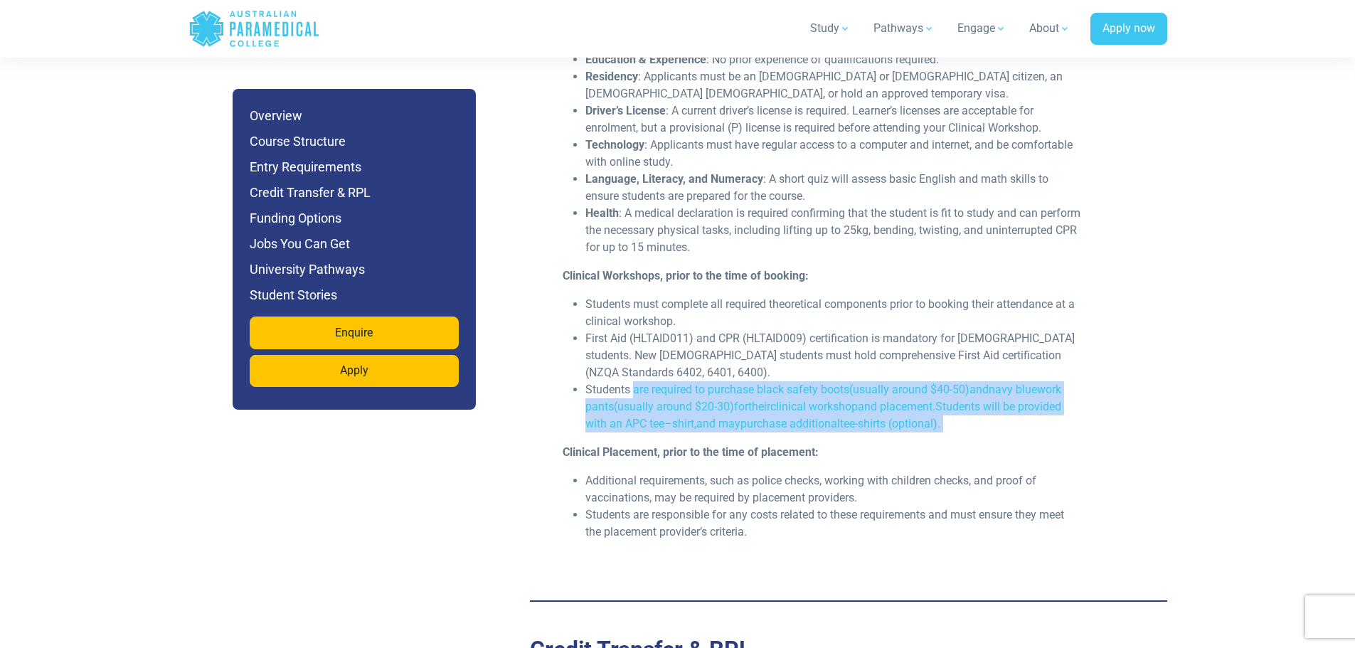
drag, startPoint x: 960, startPoint y: 370, endPoint x: 636, endPoint y: 337, distance: 326.0
click at [636, 381] on li "Students are required to purchase black safety boots (usually around $40-50) an…" at bounding box center [833, 406] width 497 height 51
click at [636, 383] on span "are required to" at bounding box center [669, 390] width 72 height 14
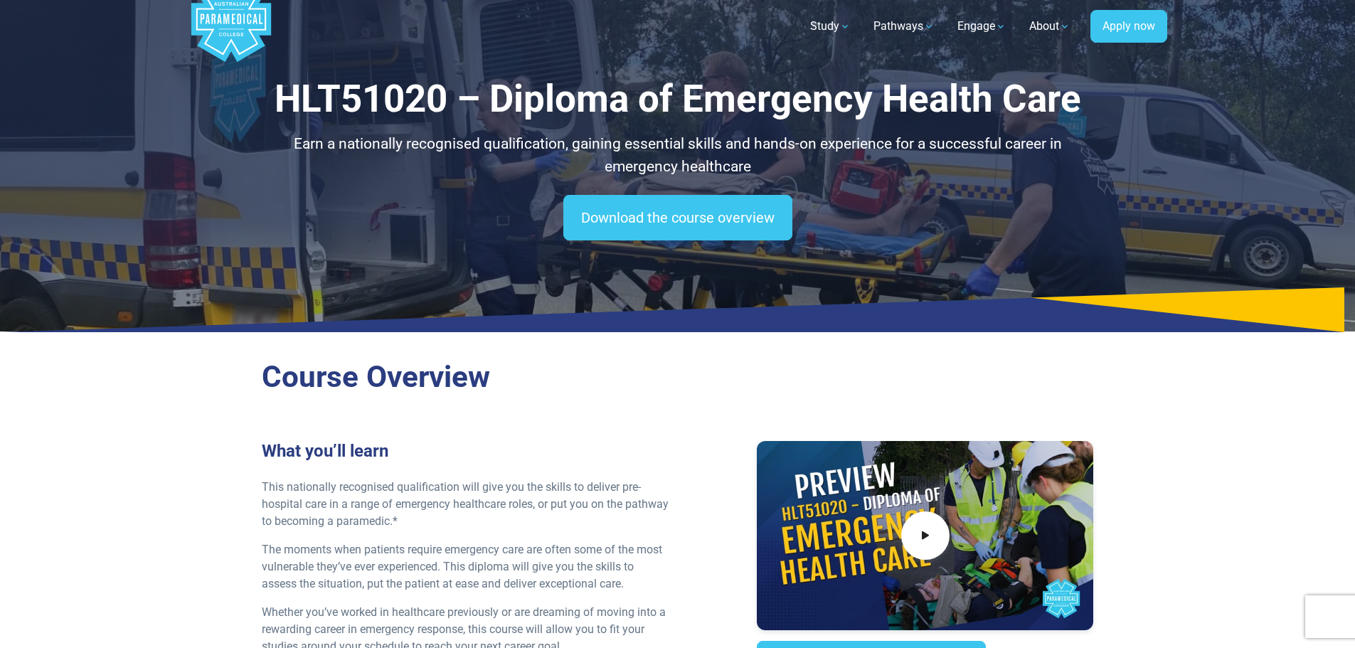
scroll to position [0, 0]
